Goal: Task Accomplishment & Management: Use online tool/utility

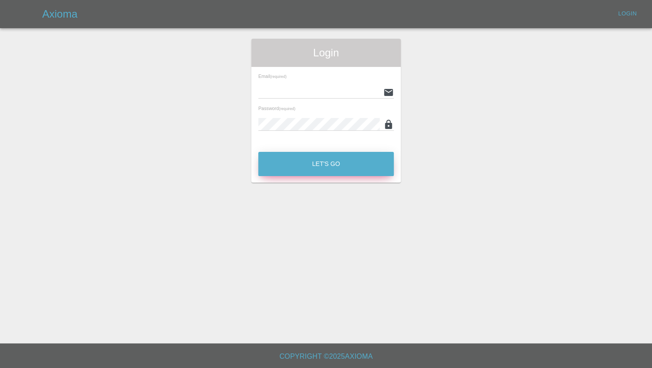
type input "[PERSON_NAME][EMAIL_ADDRESS][PERSON_NAME][DOMAIN_NAME]"
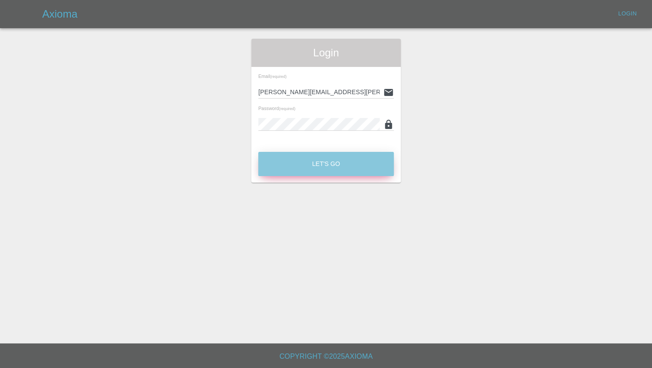
click at [321, 162] on button "Let's Go" at bounding box center [326, 164] width 136 height 24
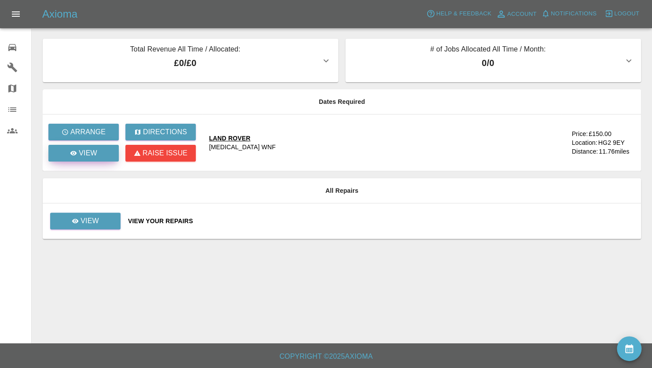
click at [80, 153] on p "View" at bounding box center [88, 153] width 18 height 11
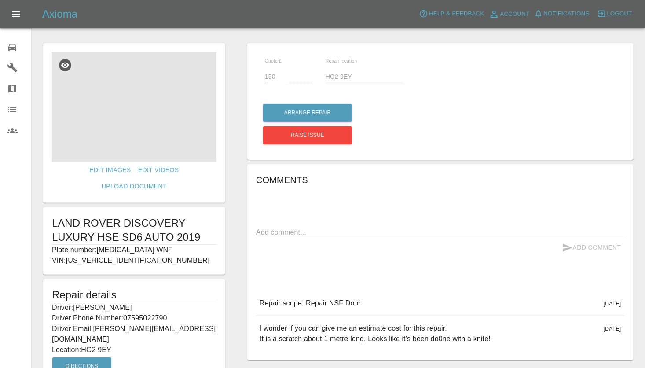
click at [146, 113] on img at bounding box center [134, 107] width 165 height 110
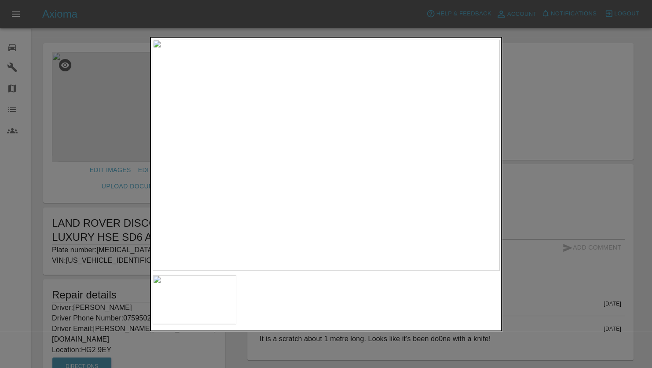
click at [540, 113] on div at bounding box center [326, 184] width 652 height 368
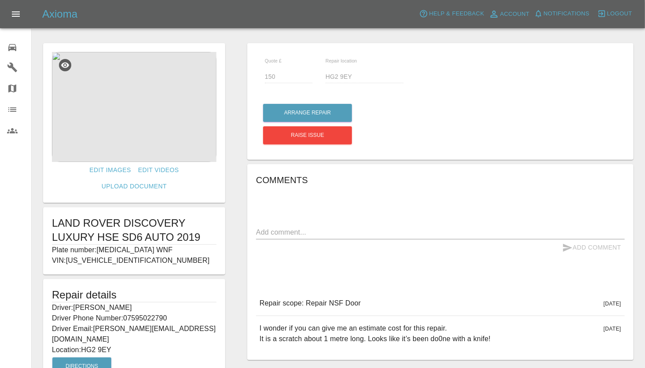
click at [236, 188] on div "Quote £ 150 Repair location HG2 9EY Arrange Repair Raise issue Comments x Add C…" at bounding box center [440, 233] width 408 height 389
click at [150, 114] on img at bounding box center [134, 107] width 165 height 110
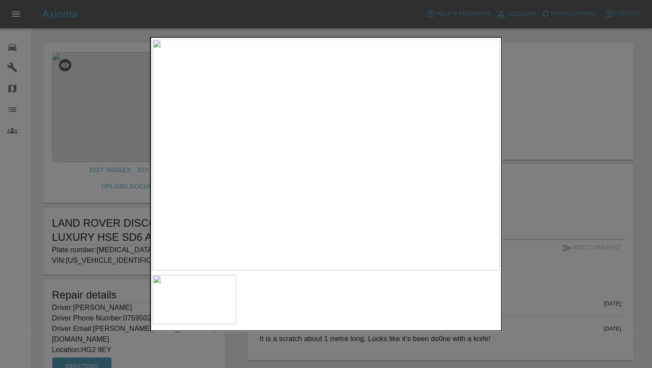
click at [544, 86] on div at bounding box center [326, 184] width 652 height 368
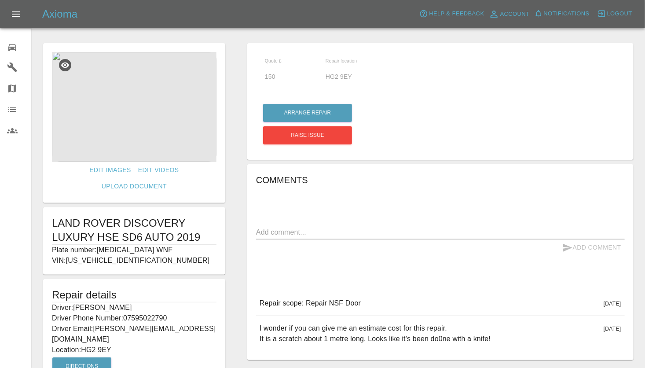
click at [238, 235] on div "Quote £ 150 Repair location HG2 9EY Arrange Repair Raise issue Comments x Add C…" at bounding box center [440, 233] width 408 height 389
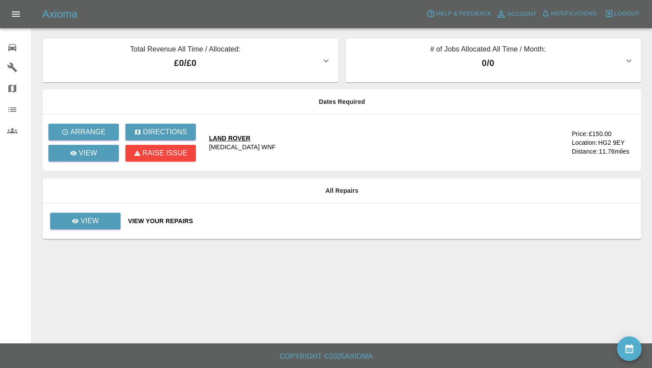
click at [625, 14] on span "Logout" at bounding box center [626, 14] width 25 height 10
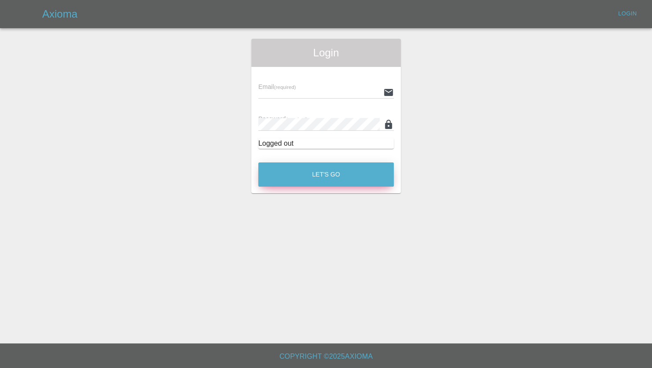
type input "[PERSON_NAME][EMAIL_ADDRESS][PERSON_NAME][DOMAIN_NAME]"
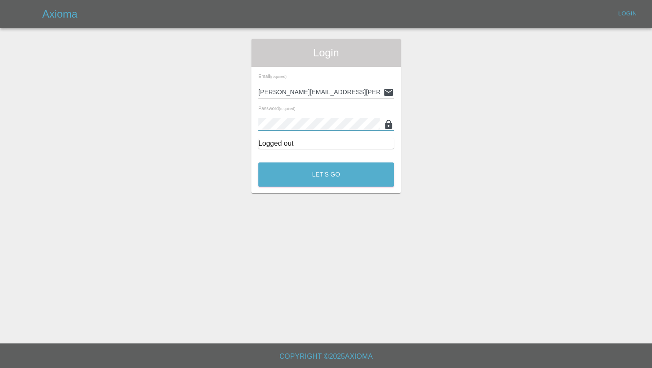
click at [504, 95] on div "Login Email (required) jeff.firmin@revive-uk.com Password (required) Logged out…" at bounding box center [325, 116] width 651 height 154
click at [459, 155] on div "Login Email (required) jeff.firmin@revive-uk.com Password (required) Logged out…" at bounding box center [325, 116] width 651 height 154
click at [486, 112] on div "Login Email (required) jeff.firmin@revive-uk.com Password (required) Logged out…" at bounding box center [325, 116] width 651 height 154
click at [334, 184] on button "Let's Go" at bounding box center [326, 174] width 136 height 24
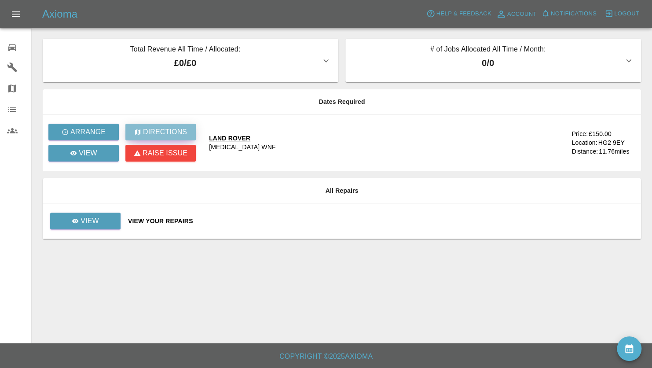
click at [169, 133] on p "Directions" at bounding box center [165, 132] width 44 height 11
click at [154, 132] on p "Directions" at bounding box center [165, 132] width 44 height 11
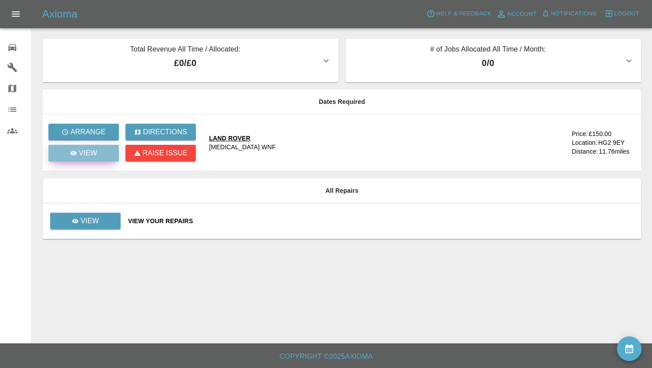
click at [85, 153] on p "View" at bounding box center [88, 153] width 18 height 11
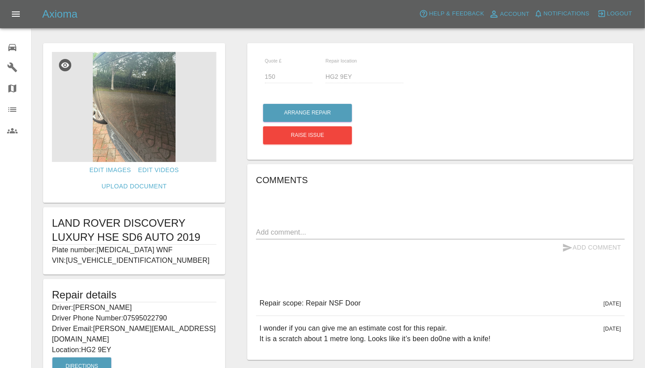
click at [120, 140] on img at bounding box center [134, 107] width 165 height 110
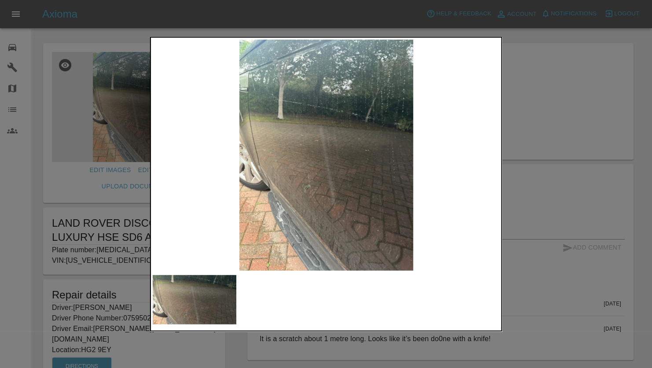
click at [341, 210] on img at bounding box center [326, 155] width 347 height 231
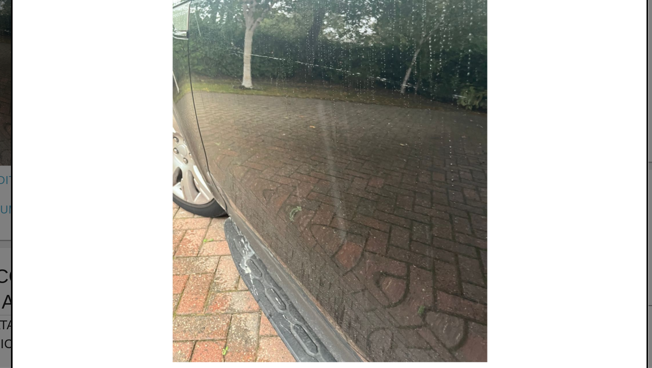
click at [188, 117] on img at bounding box center [326, 155] width 347 height 231
